Goal: Information Seeking & Learning: Understand process/instructions

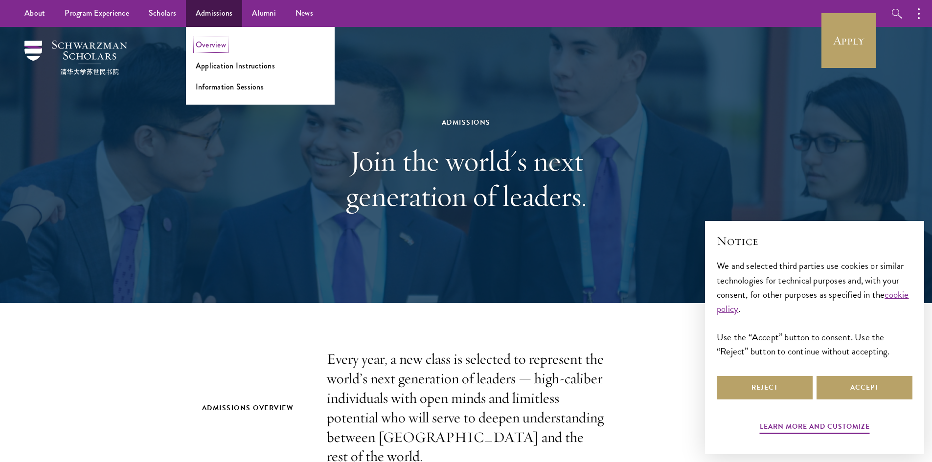
click at [221, 41] on link "Overview" at bounding box center [211, 44] width 30 height 11
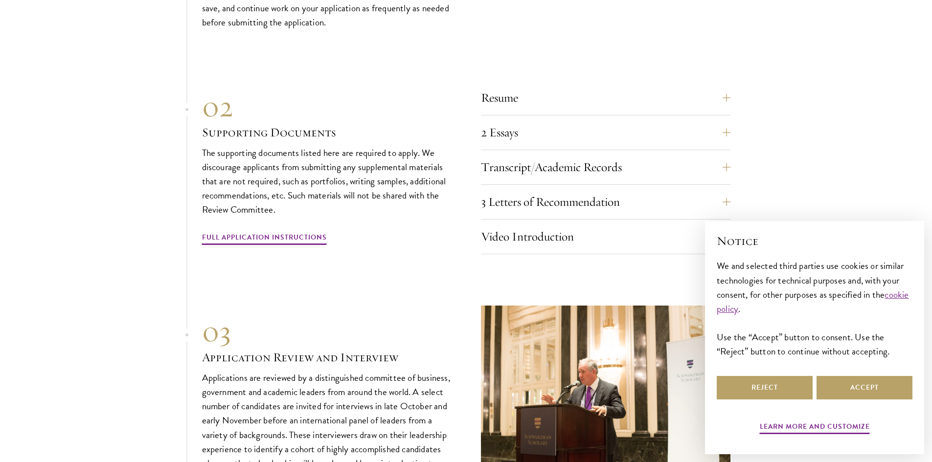
scroll to position [3228, 0]
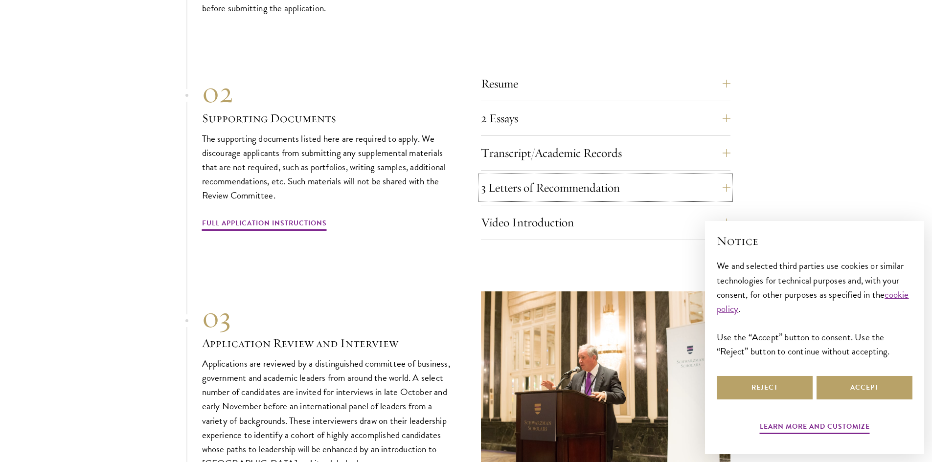
click at [645, 185] on button "3 Letters of Recommendation" at bounding box center [605, 187] width 249 height 23
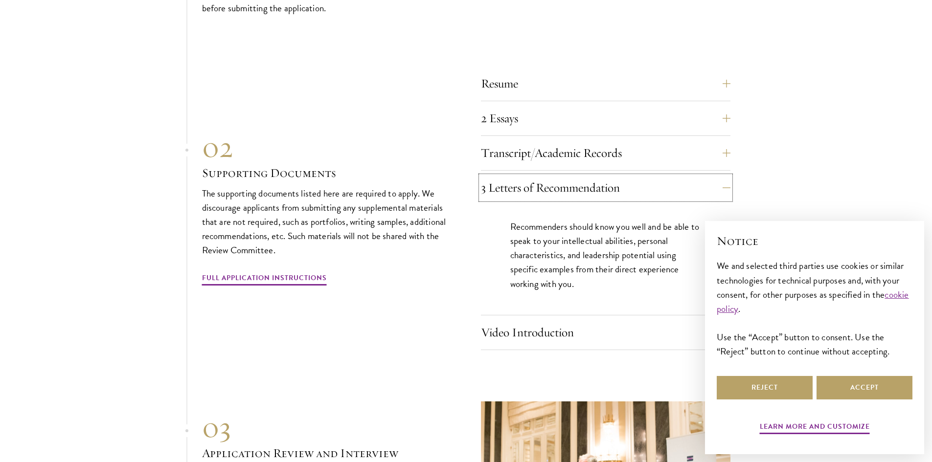
click at [645, 185] on button "3 Letters of Recommendation" at bounding box center [605, 187] width 249 height 23
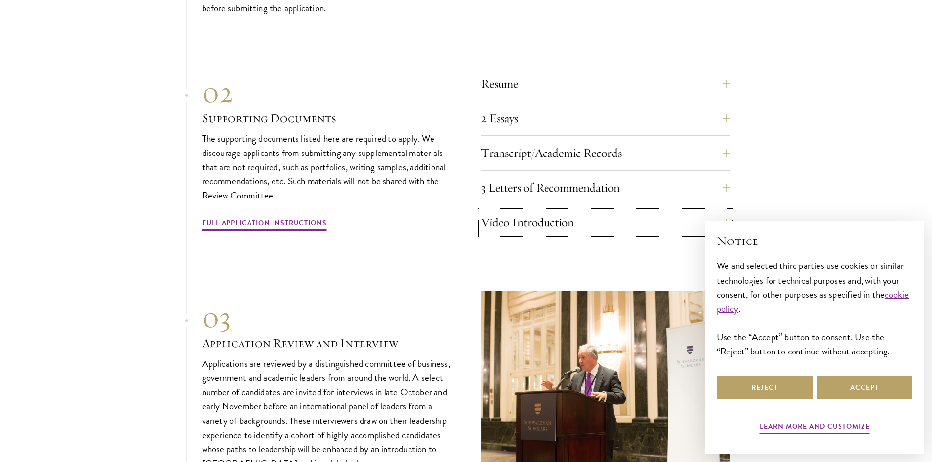
click at [617, 229] on button "Video Introduction" at bounding box center [605, 222] width 249 height 23
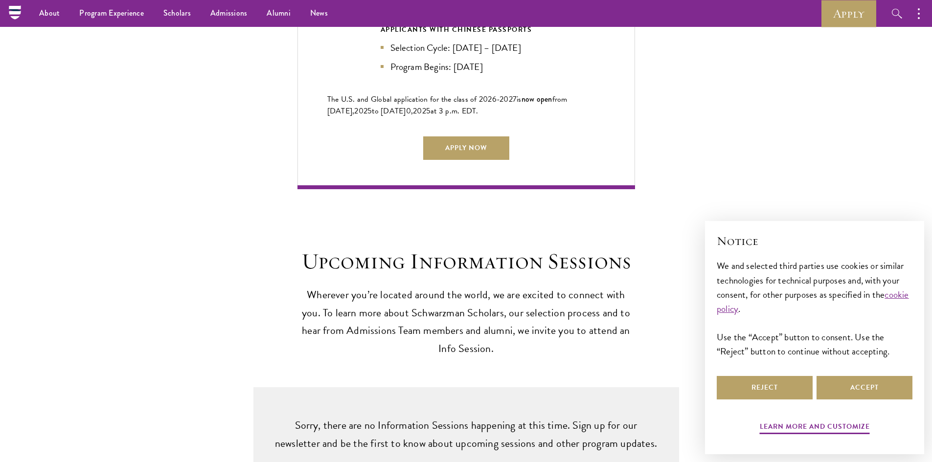
scroll to position [2348, 0]
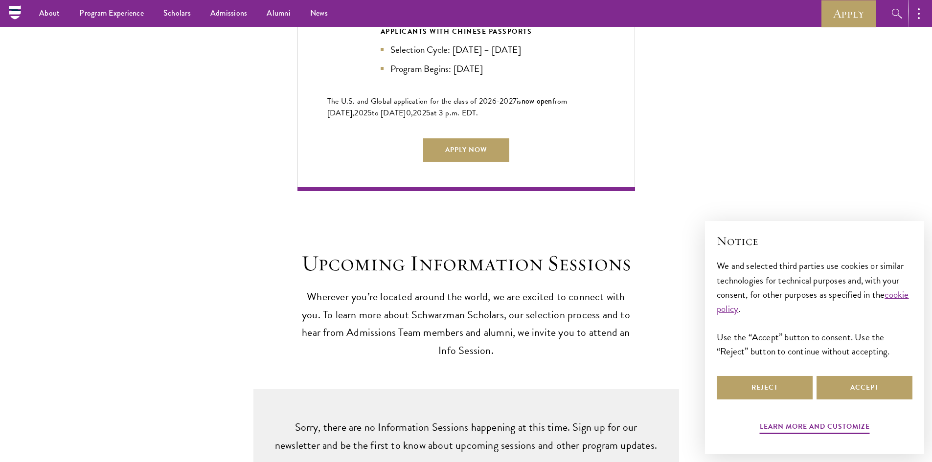
click at [926, 15] on button "button" at bounding box center [921, 13] width 22 height 27
click at [809, 12] on button "button" at bounding box center [816, 13] width 22 height 27
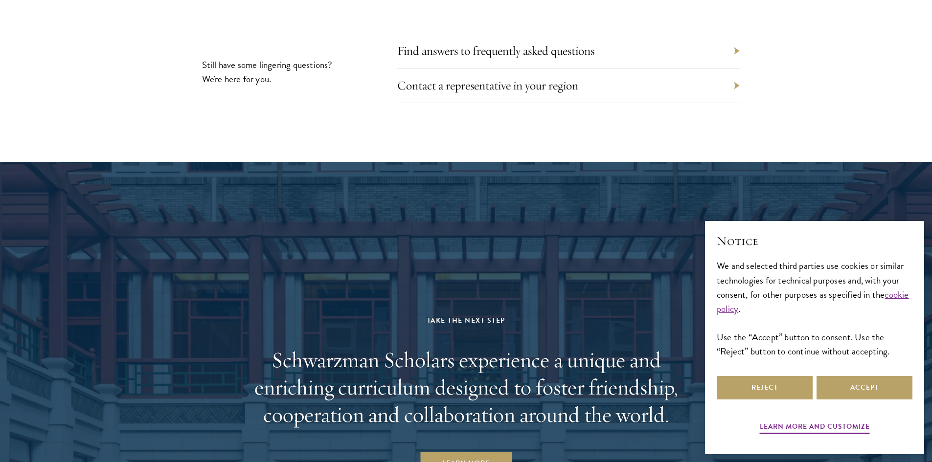
scroll to position [4940, 0]
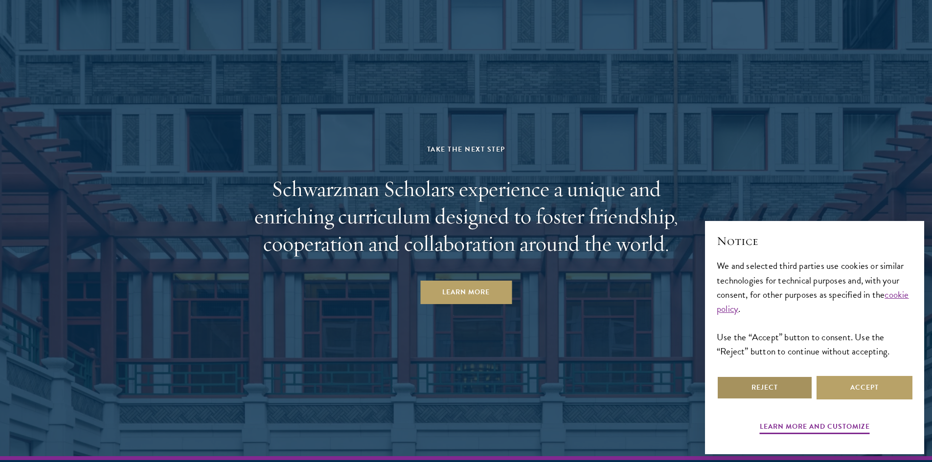
click at [784, 394] on button "Reject" at bounding box center [765, 387] width 96 height 23
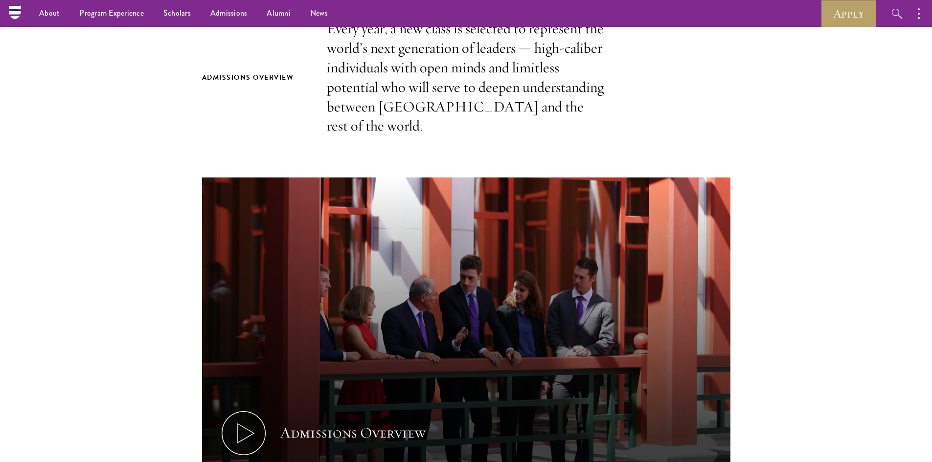
scroll to position [98, 0]
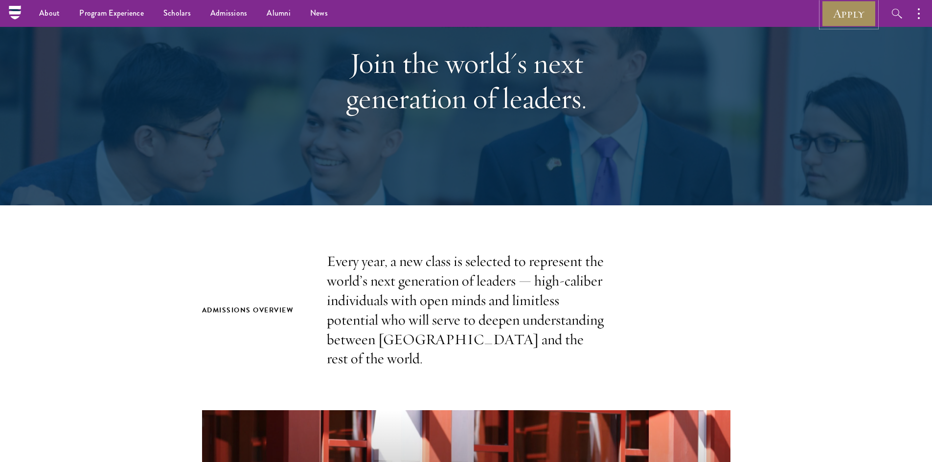
click at [834, 16] on link "Apply" at bounding box center [848, 13] width 55 height 27
